Goal: Navigation & Orientation: Find specific page/section

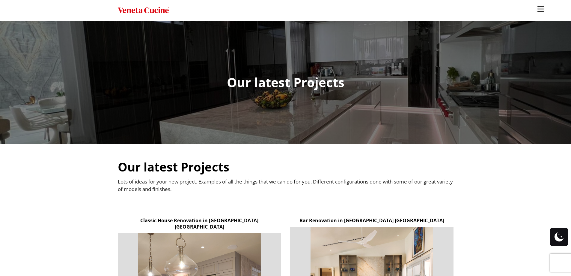
click at [536, 10] on img "Site" at bounding box center [540, 8] width 9 height 9
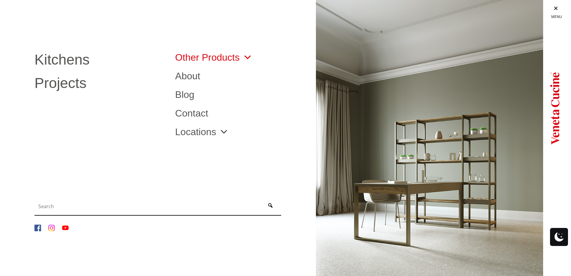
click at [214, 61] on link "Other Products" at bounding box center [213, 57] width 77 height 10
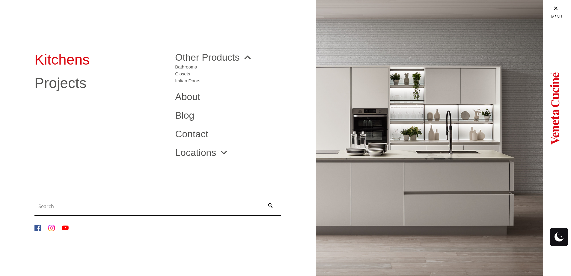
click at [65, 64] on link "Kitchens" at bounding box center [100, 59] width 132 height 14
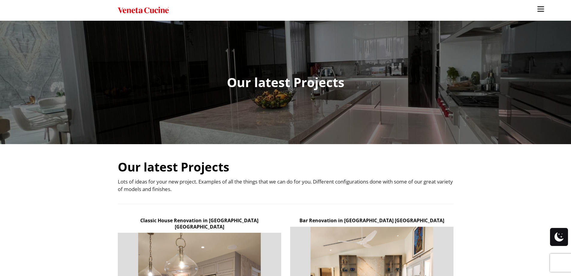
click at [536, 9] on link "Site" at bounding box center [540, 7] width 15 height 15
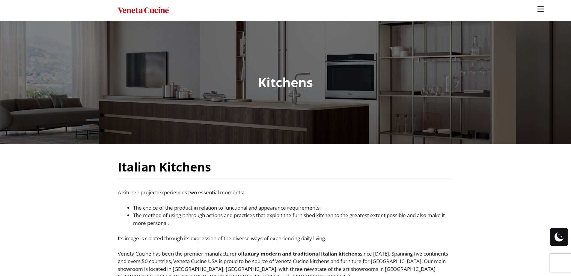
click at [536, 10] on link "Site" at bounding box center [540, 7] width 15 height 15
click at [539, 9] on img "Site" at bounding box center [540, 8] width 9 height 9
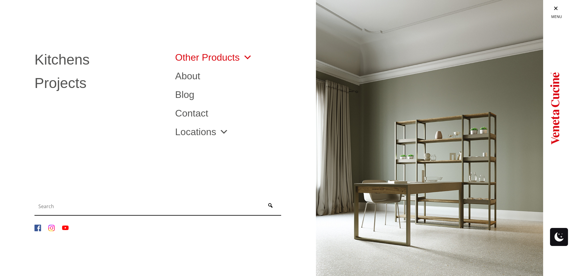
click at [233, 55] on link "Other Products" at bounding box center [213, 57] width 77 height 10
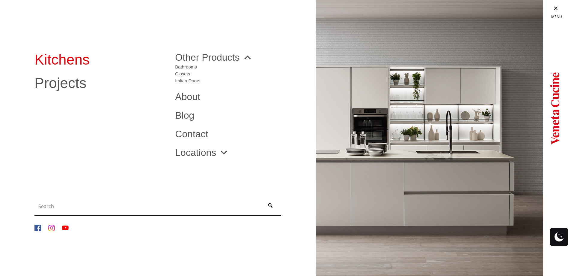
click at [60, 61] on link "Kitchens" at bounding box center [100, 59] width 132 height 14
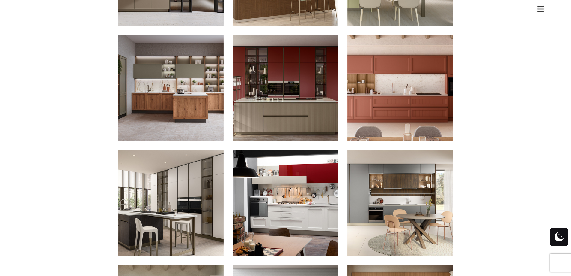
scroll to position [421, 0]
